Goal: Find specific page/section: Find specific page/section

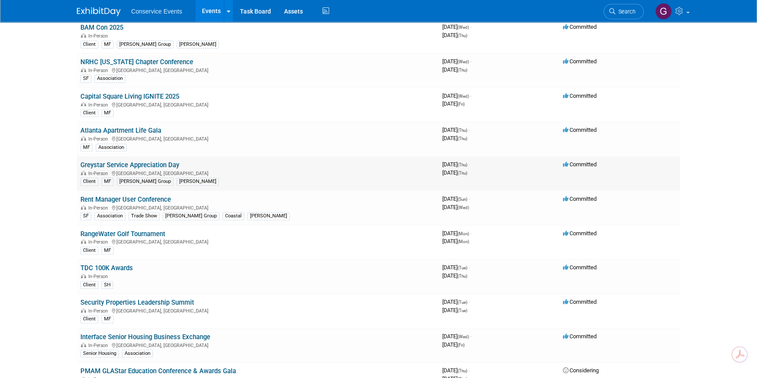
scroll to position [437, 0]
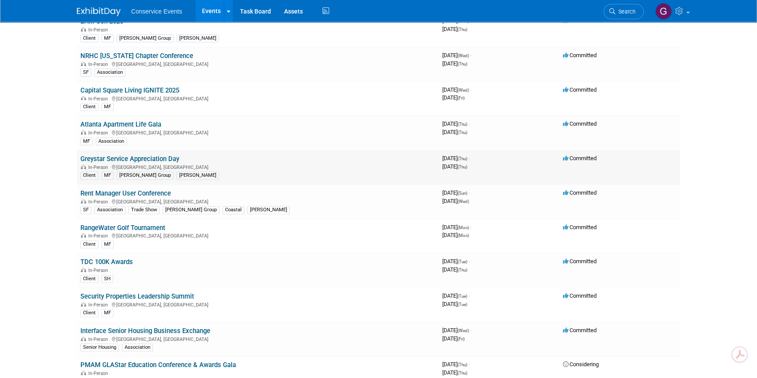
click at [154, 156] on link "Greystar Service Appreciation Day" at bounding box center [129, 159] width 99 height 8
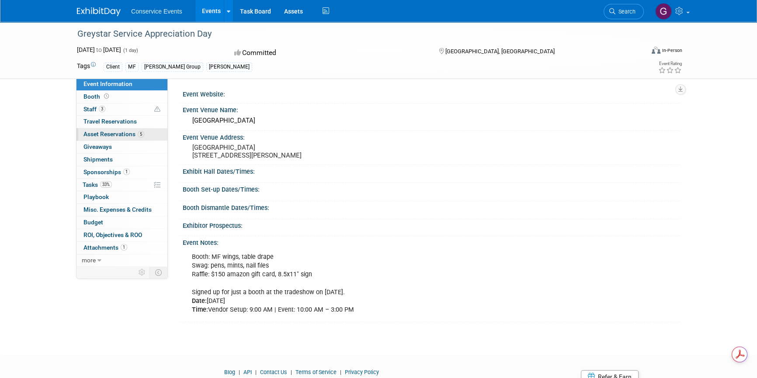
click at [120, 131] on span "Asset Reservations 5" at bounding box center [113, 134] width 61 height 7
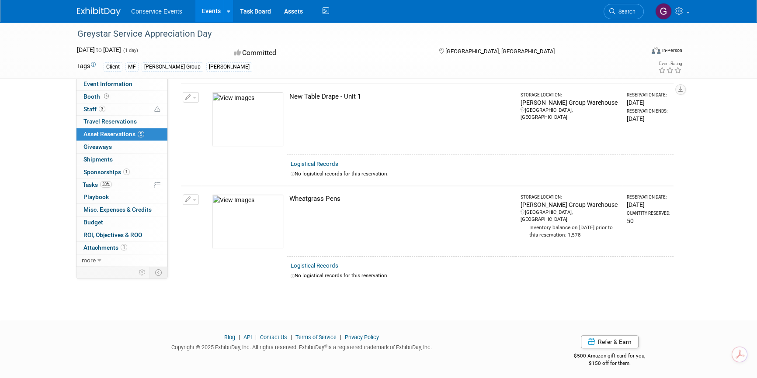
scroll to position [344, 0]
